Goal: Information Seeking & Learning: Learn about a topic

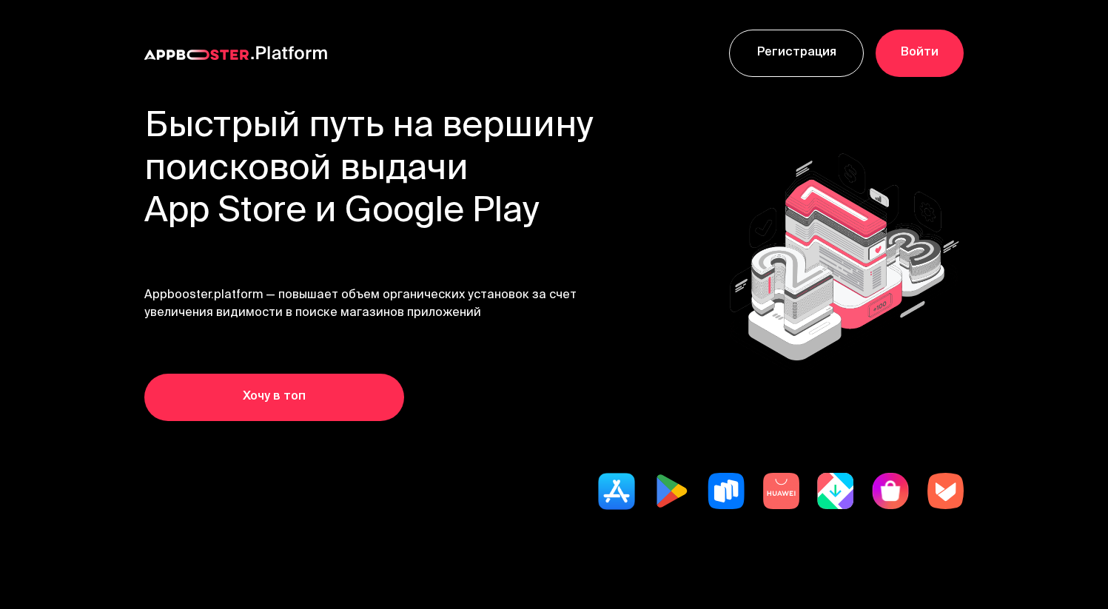
scroll to position [117, 0]
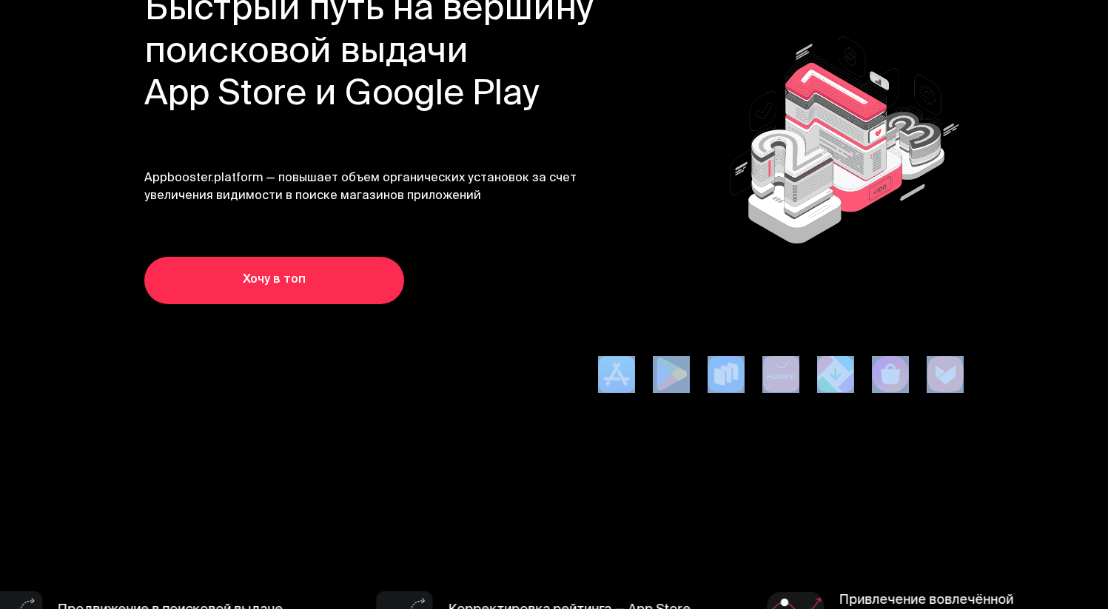
drag, startPoint x: 681, startPoint y: 376, endPoint x: 960, endPoint y: 374, distance: 278.9
click at [960, 374] on div at bounding box center [554, 374] width 820 height 37
click at [961, 374] on img at bounding box center [944, 374] width 37 height 37
click at [878, 380] on img at bounding box center [890, 374] width 37 height 37
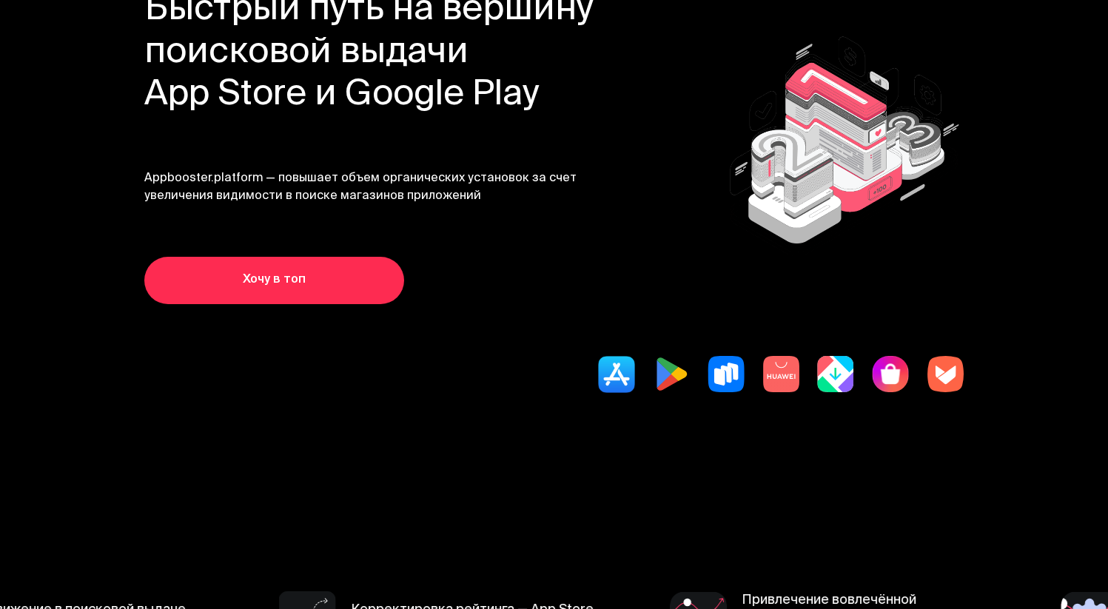
click at [897, 308] on section "Быстрый путь на вершину поисковой выдачи App Store и Google Play Appbooster.pla…" at bounding box center [554, 239] width 1108 height 498
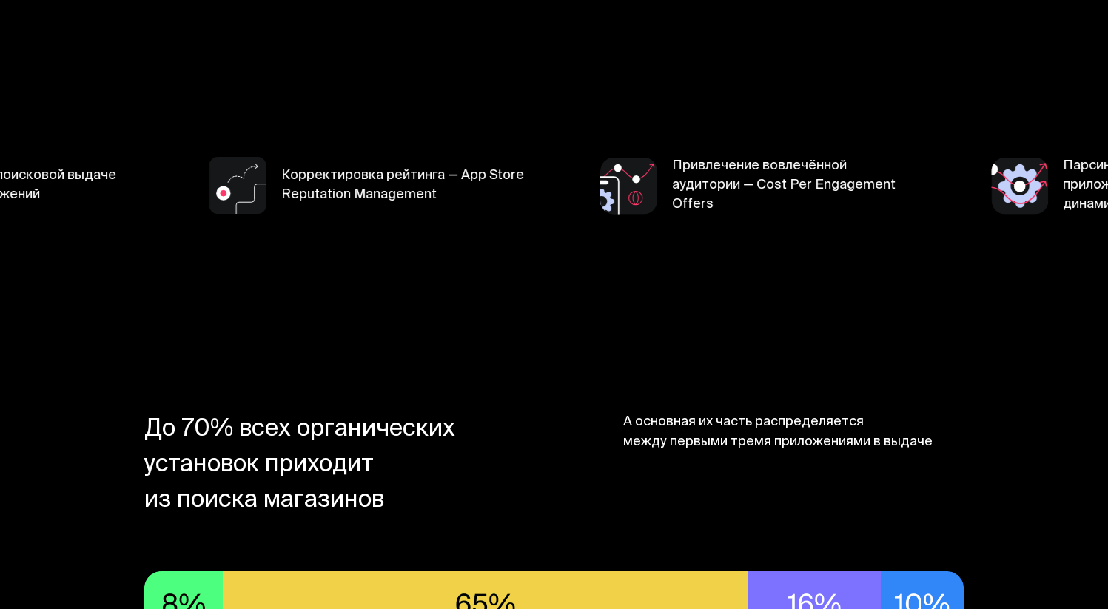
scroll to position [901, 0]
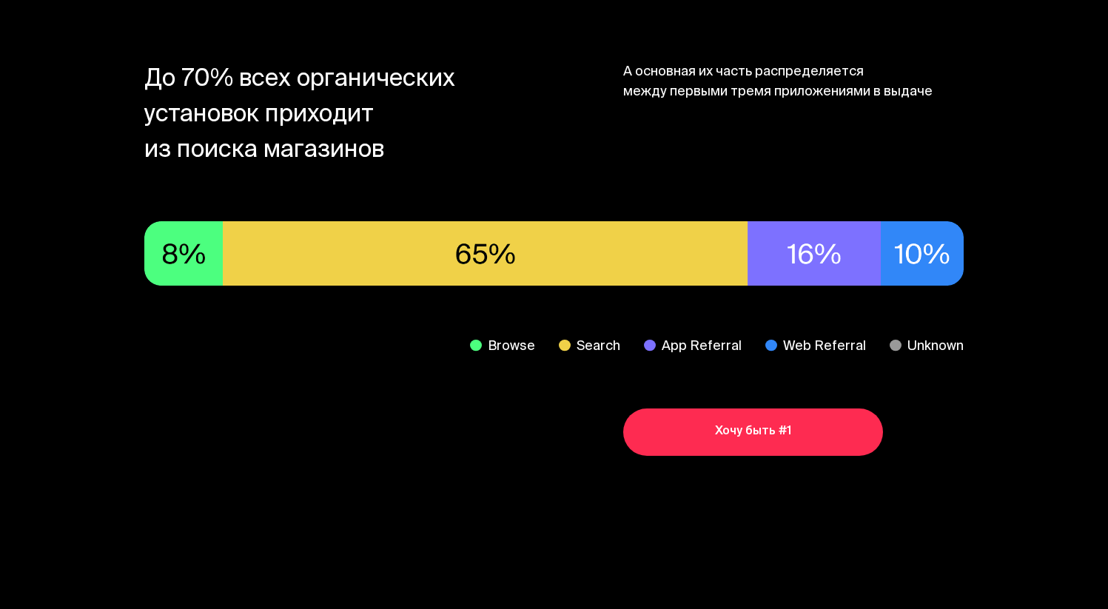
click at [339, 289] on section "До 70% всех органических установок приходит из поиска магазинов А основная их ч…" at bounding box center [554, 259] width 1108 height 583
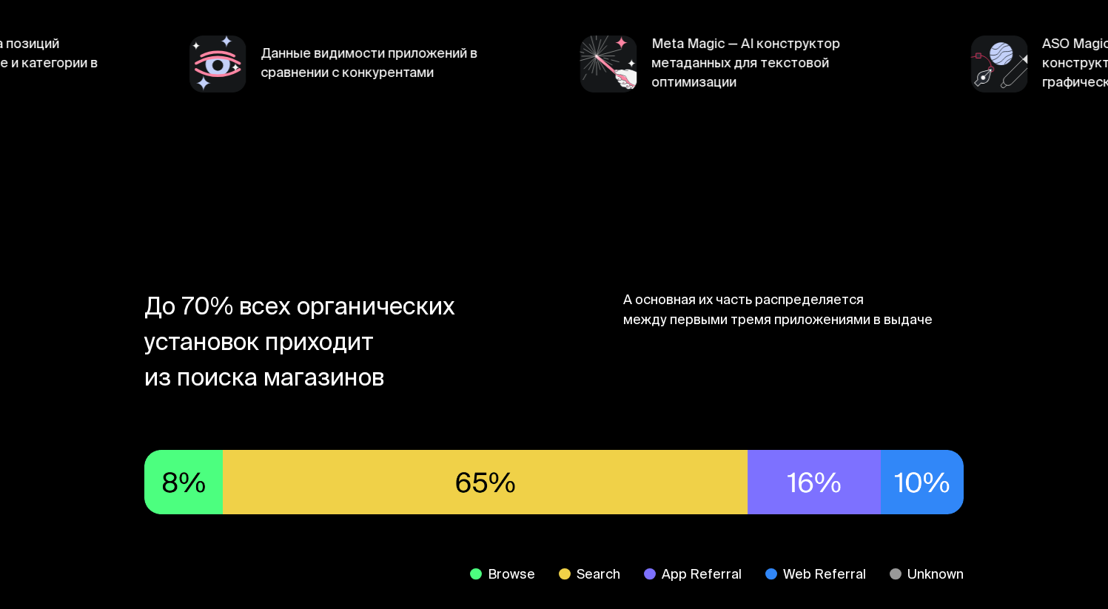
scroll to position [165, 0]
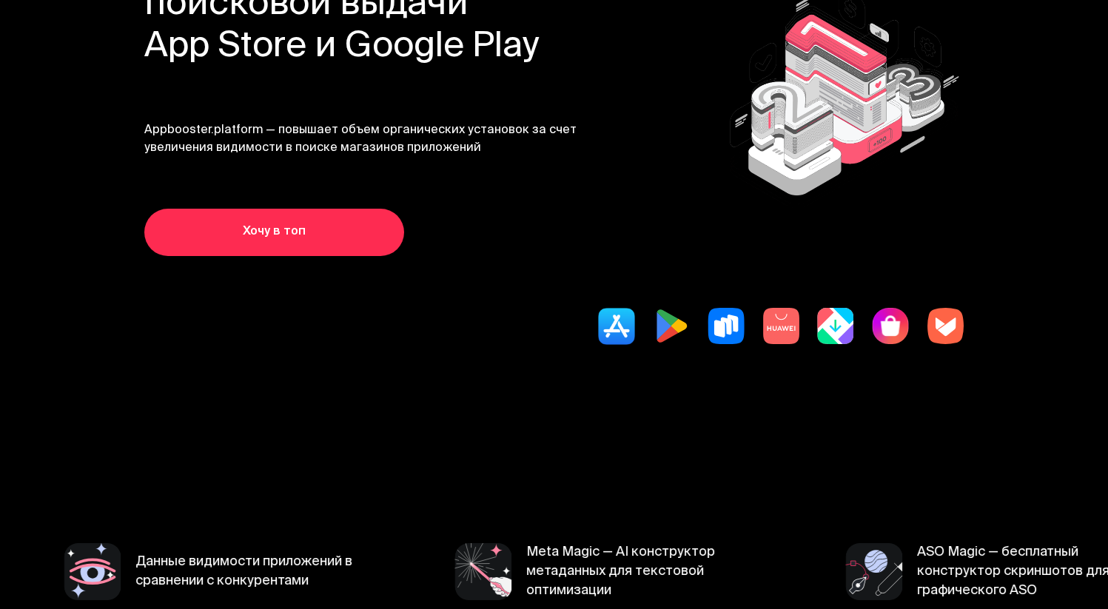
drag, startPoint x: 610, startPoint y: 314, endPoint x: 684, endPoint y: 221, distance: 118.6
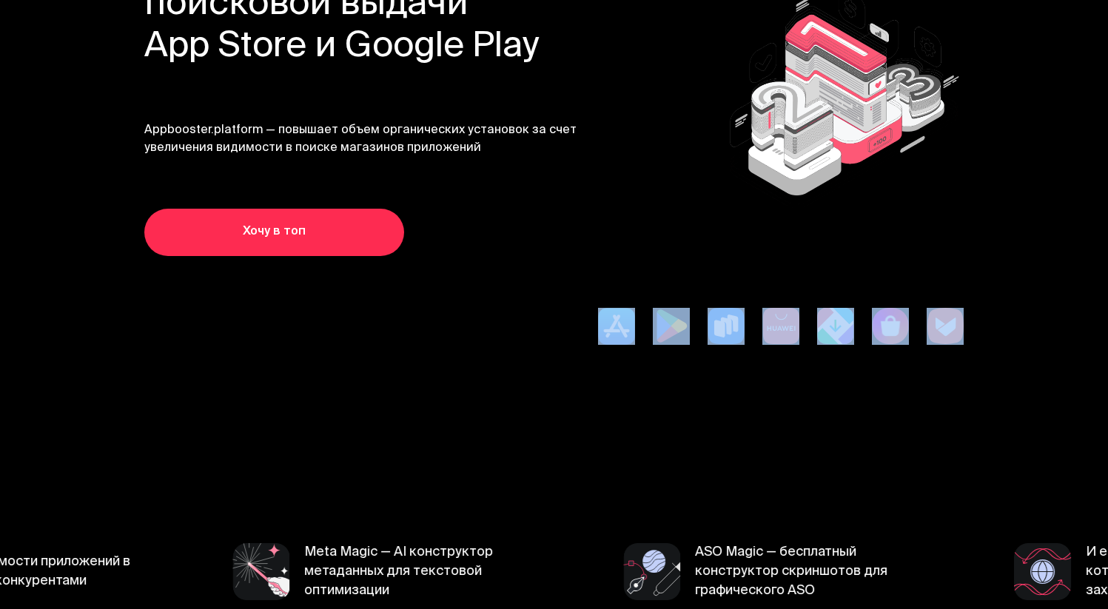
drag, startPoint x: 983, startPoint y: 326, endPoint x: 512, endPoint y: 394, distance: 476.2
click at [512, 395] on section "Быстрый путь на вершину поисковой выдачи App Store и Google Play Appbooster.pla…" at bounding box center [554, 191] width 1108 height 498
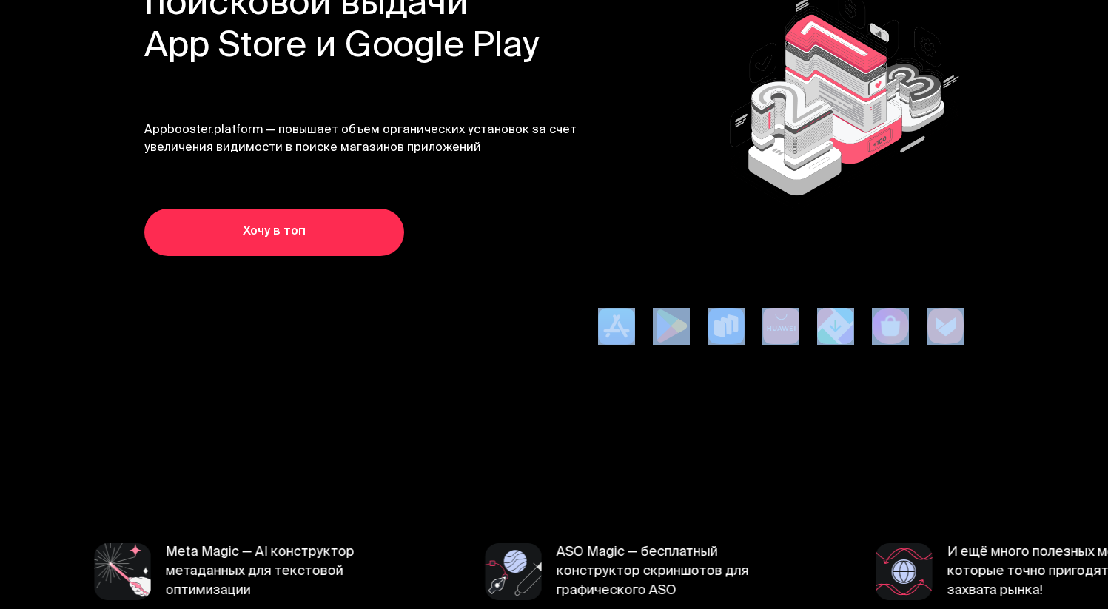
click at [683, 309] on img at bounding box center [671, 326] width 37 height 37
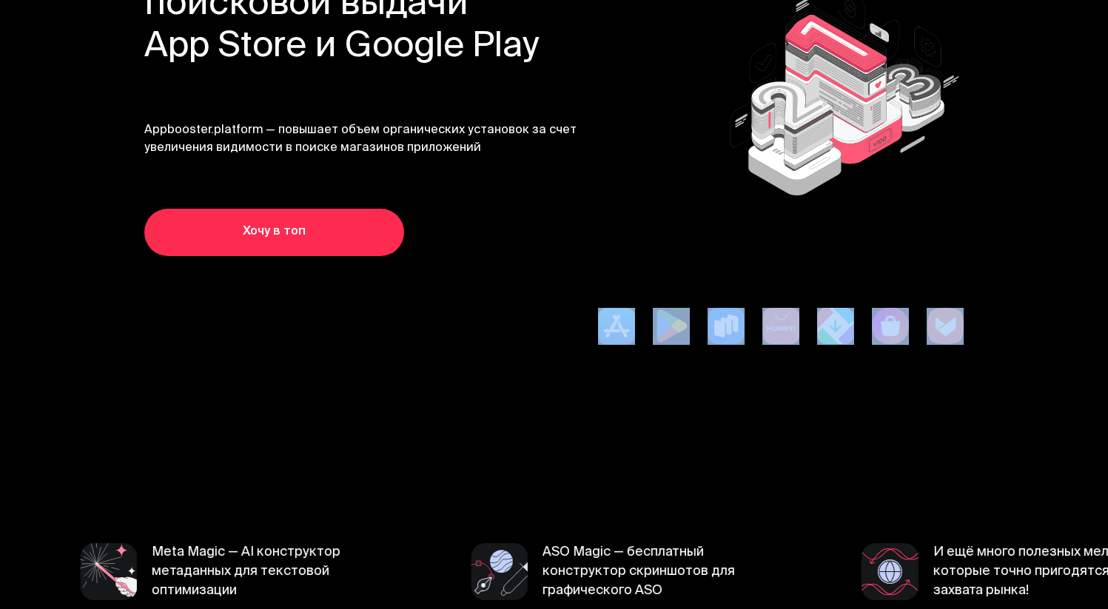
click at [678, 313] on img at bounding box center [671, 326] width 37 height 37
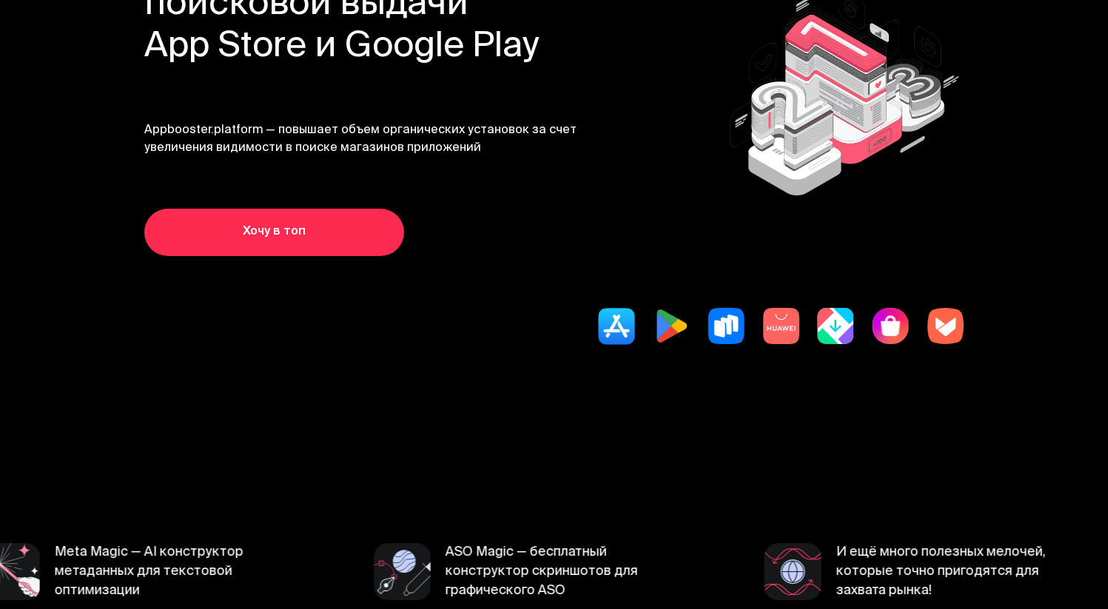
drag, startPoint x: 587, startPoint y: 333, endPoint x: 587, endPoint y: 370, distance: 37.0
click at [587, 370] on section "Быстрый путь на вершину поисковой выдачи App Store и Google Play Appbooster.pla…" at bounding box center [554, 191] width 1108 height 498
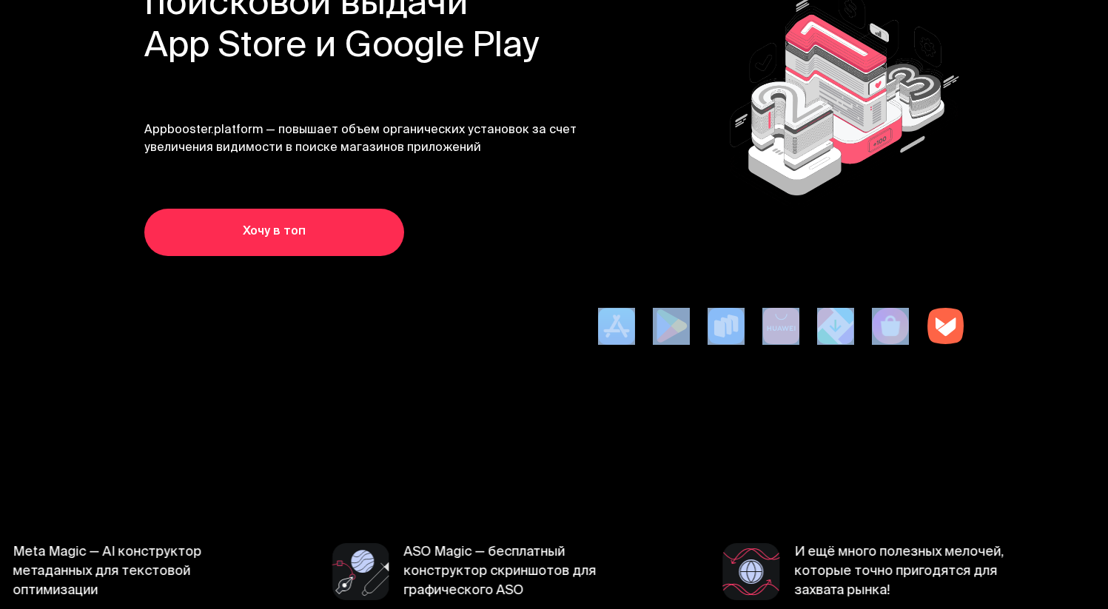
drag, startPoint x: 543, startPoint y: 286, endPoint x: 973, endPoint y: 354, distance: 435.3
click at [973, 354] on section "Быстрый путь на вершину поисковой выдачи App Store и Google Play Appbooster.pla…" at bounding box center [554, 191] width 1108 height 498
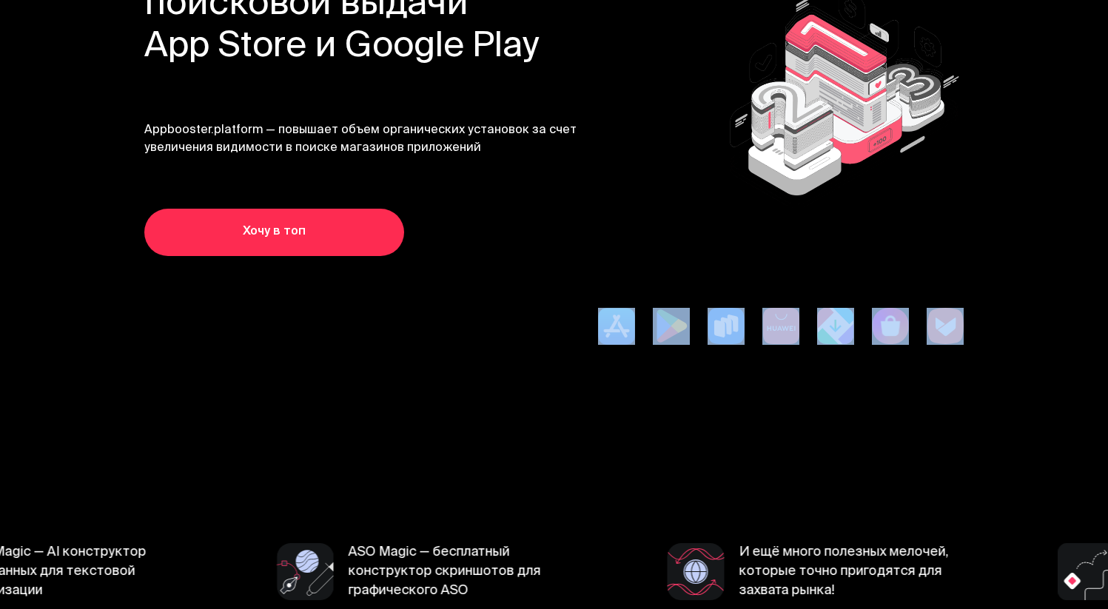
drag, startPoint x: 1011, startPoint y: 315, endPoint x: 505, endPoint y: 354, distance: 507.5
click at [505, 354] on section "Быстрый путь на вершину поисковой выдачи App Store и Google Play Appbooster.pla…" at bounding box center [554, 191] width 1108 height 498
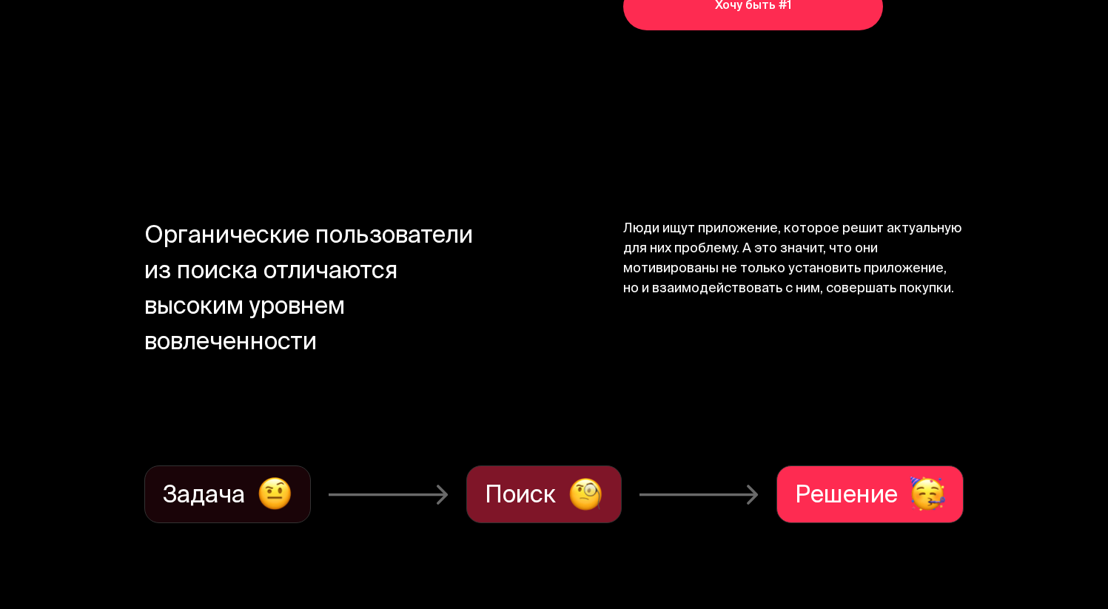
scroll to position [1719, 0]
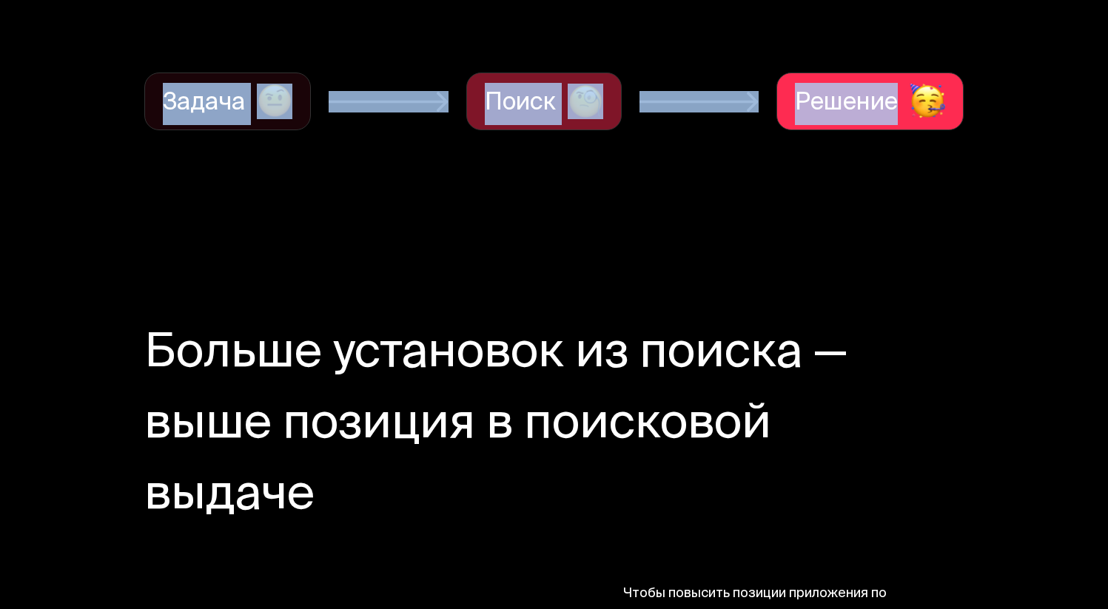
drag, startPoint x: 178, startPoint y: 108, endPoint x: 1118, endPoint y: 72, distance: 940.3
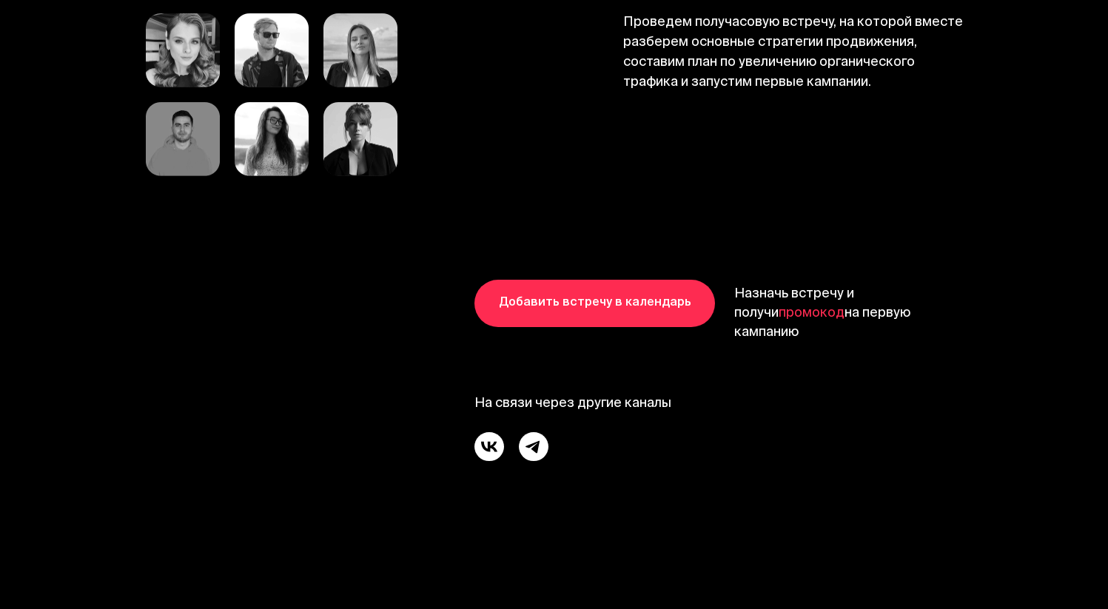
scroll to position [7621, 0]
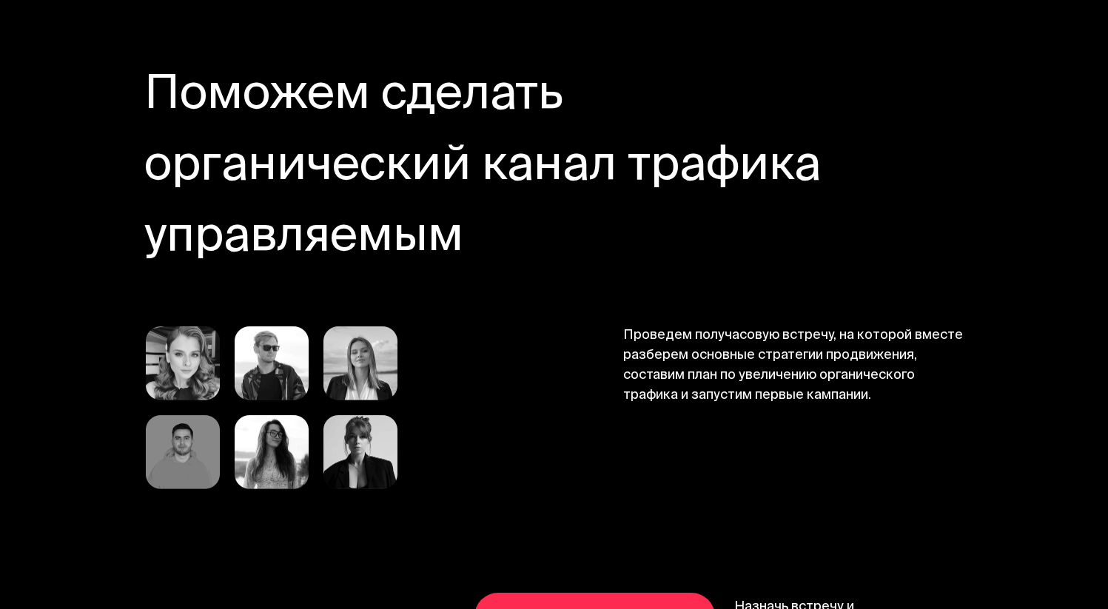
drag, startPoint x: 781, startPoint y: 328, endPoint x: 511, endPoint y: 225, distance: 288.5
click at [511, 225] on section "Поможем сделать органический канал трафика управляемым Проведем получасовую вст…" at bounding box center [554, 467] width 1108 height 812
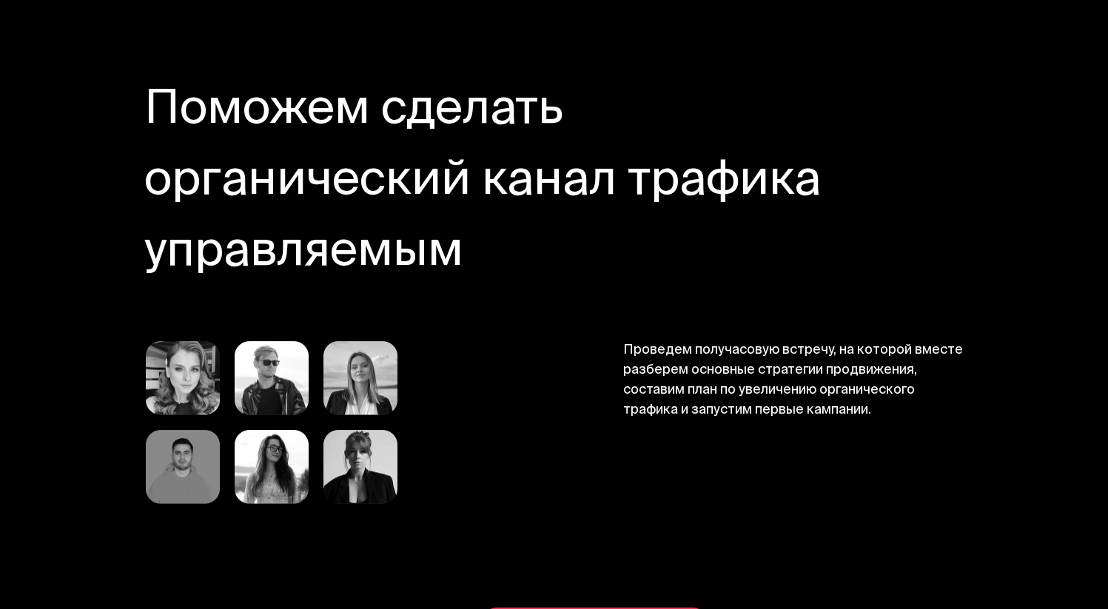
scroll to position [7515, 0]
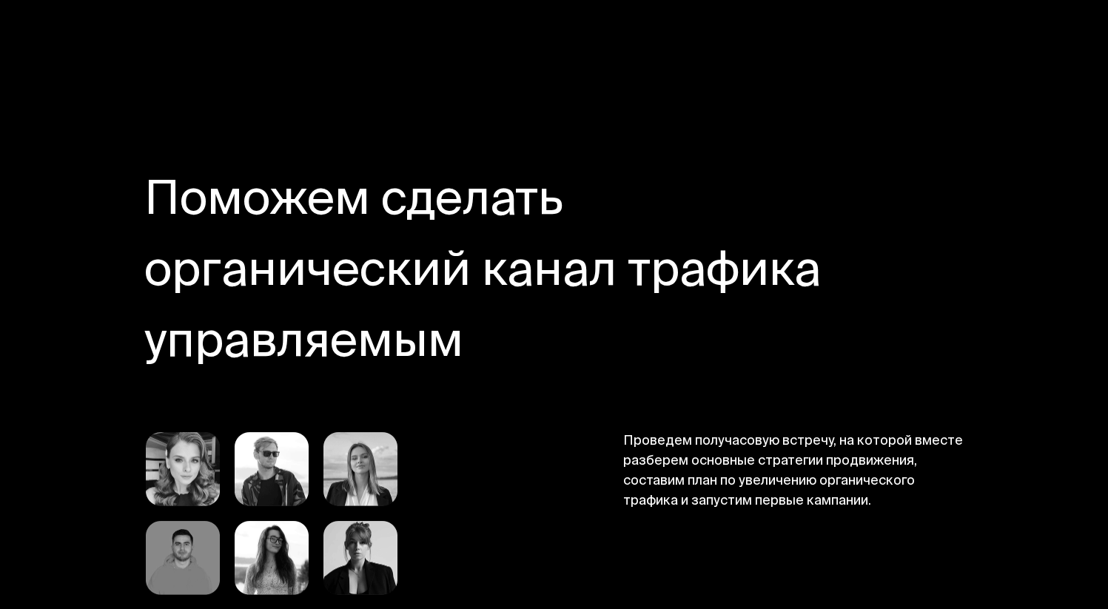
drag, startPoint x: 522, startPoint y: 328, endPoint x: 116, endPoint y: 137, distance: 448.1
click at [116, 137] on body "Регистрация Войти Обсудить персональные условия Связаться * Обязательные поля Б…" at bounding box center [554, 573] width 1108 height 16176
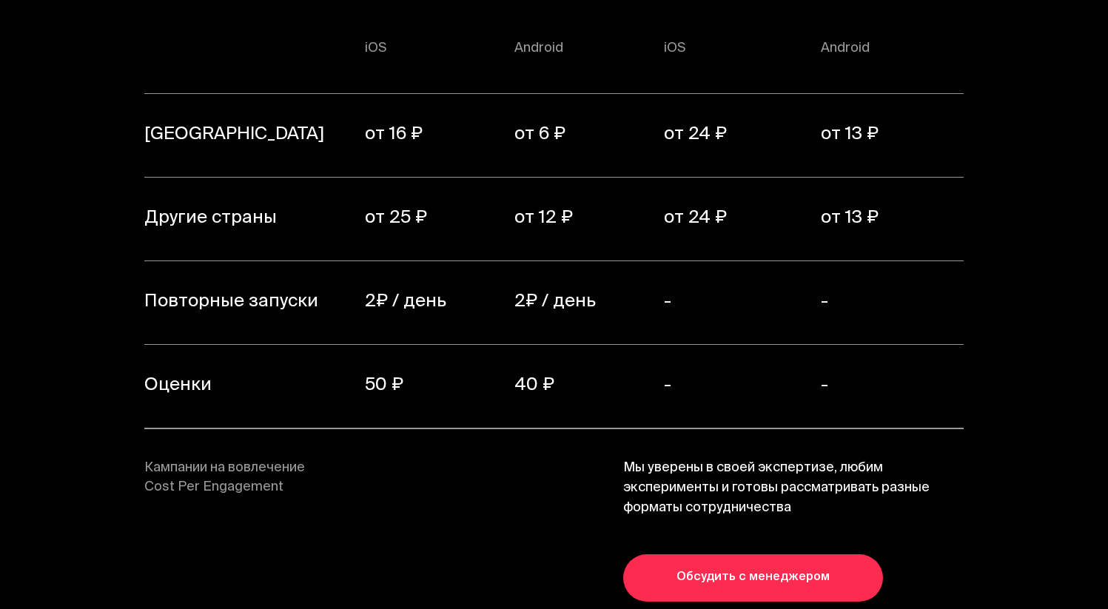
scroll to position [10439, 0]
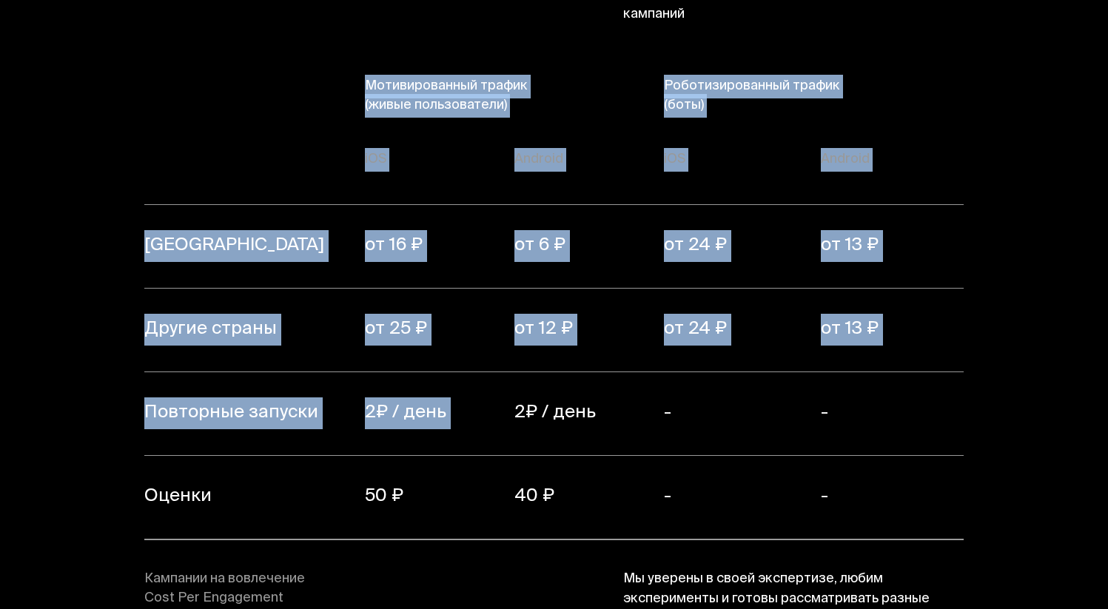
drag, startPoint x: 219, startPoint y: 233, endPoint x: 636, endPoint y: 340, distance: 430.1
click at [636, 340] on section "Гибкий инструмент гибкое ценообразование В зависимости от популярности запроса …" at bounding box center [554, 319] width 1108 height 977
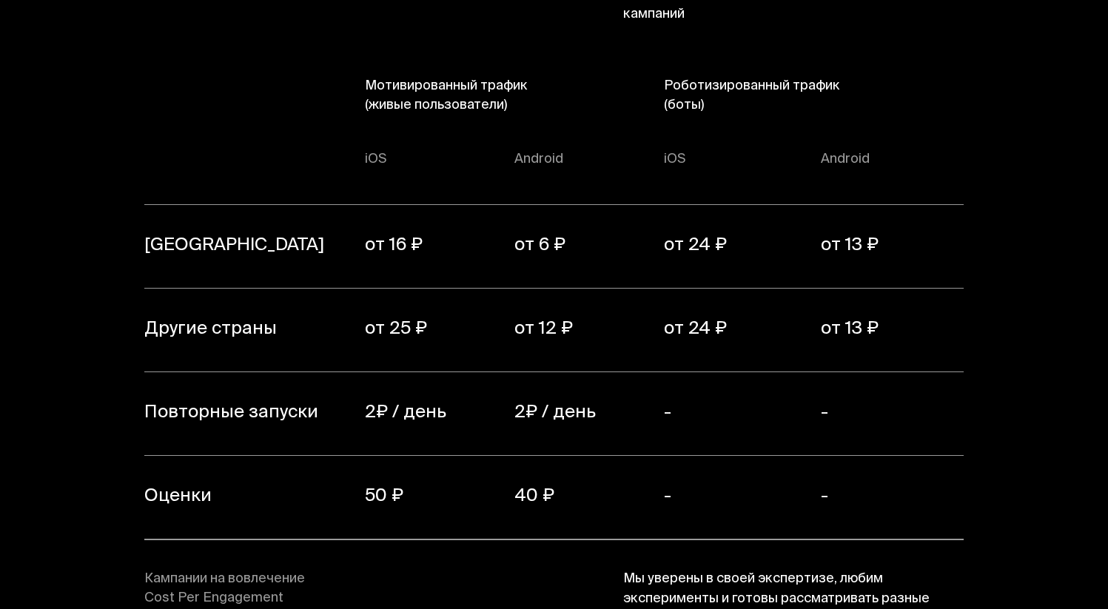
click at [709, 456] on td "-" at bounding box center [742, 498] width 156 height 84
drag, startPoint x: 371, startPoint y: 209, endPoint x: 835, endPoint y: 240, distance: 464.9
click at [666, 227] on tr "Россия от 16 ₽ от 6 ₽ от 24 ₽ от 13 ₽" at bounding box center [554, 247] width 820 height 84
click at [846, 241] on td "от 13 ₽" at bounding box center [893, 247] width 144 height 84
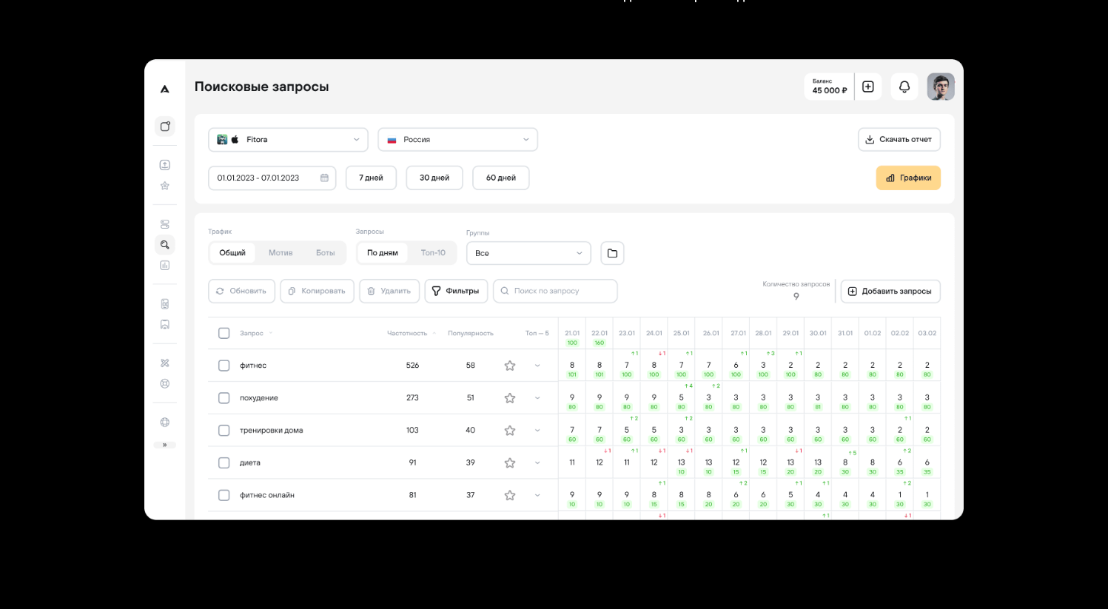
scroll to position [11924, 0]
